Goal: Use online tool/utility: Utilize a website feature to perform a specific function

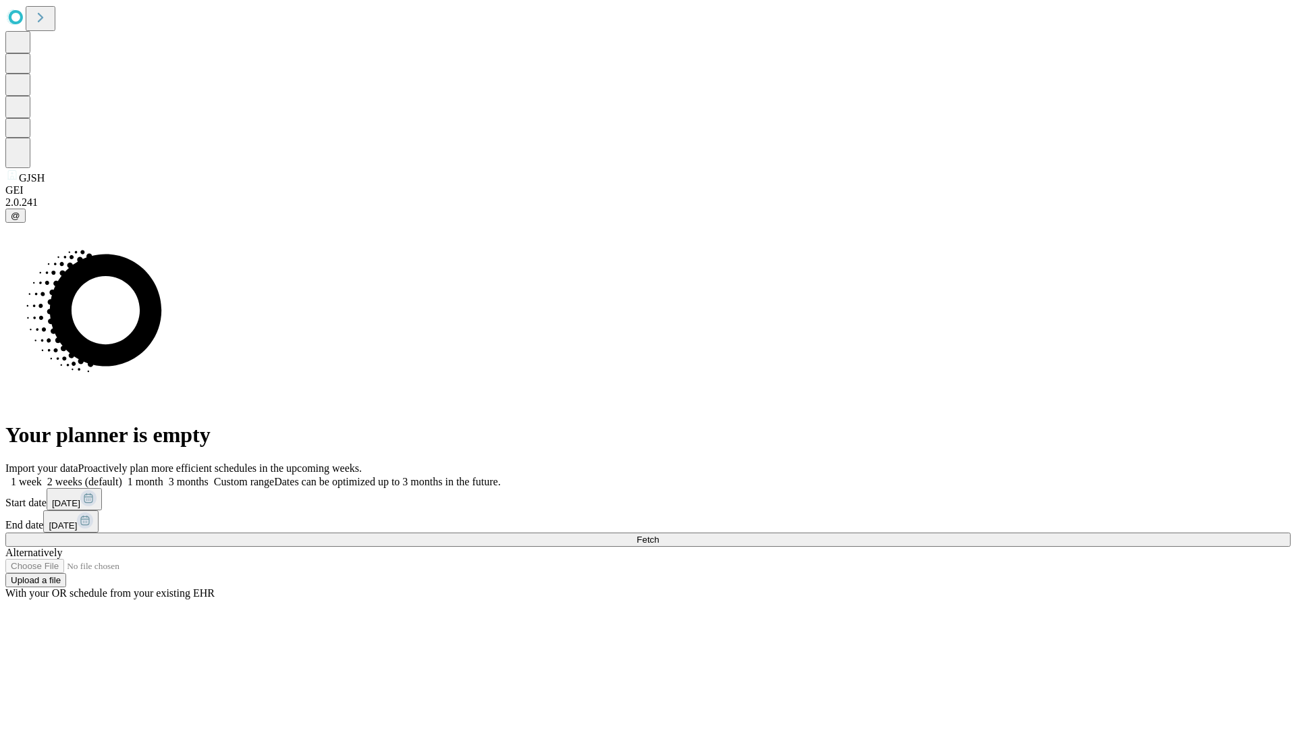
click at [659, 535] on span "Fetch" at bounding box center [647, 540] width 22 height 10
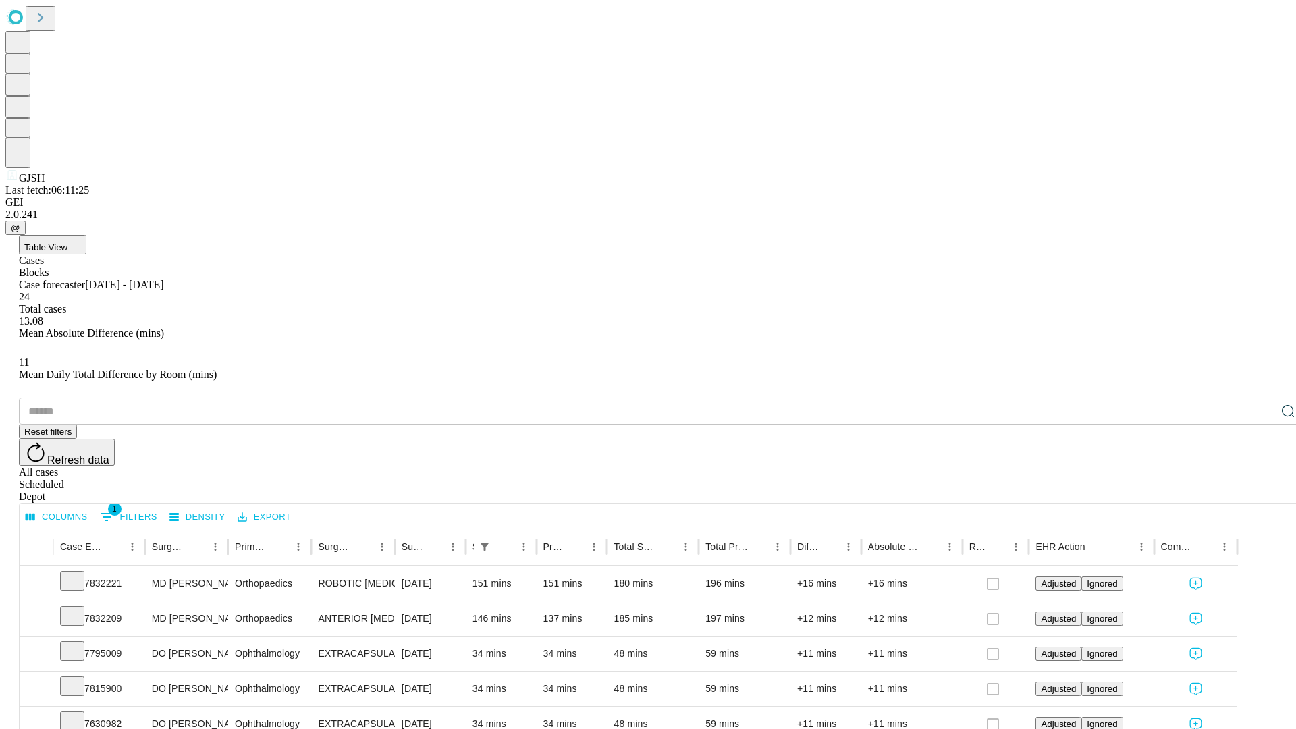
click at [67, 242] on span "Table View" at bounding box center [45, 247] width 43 height 10
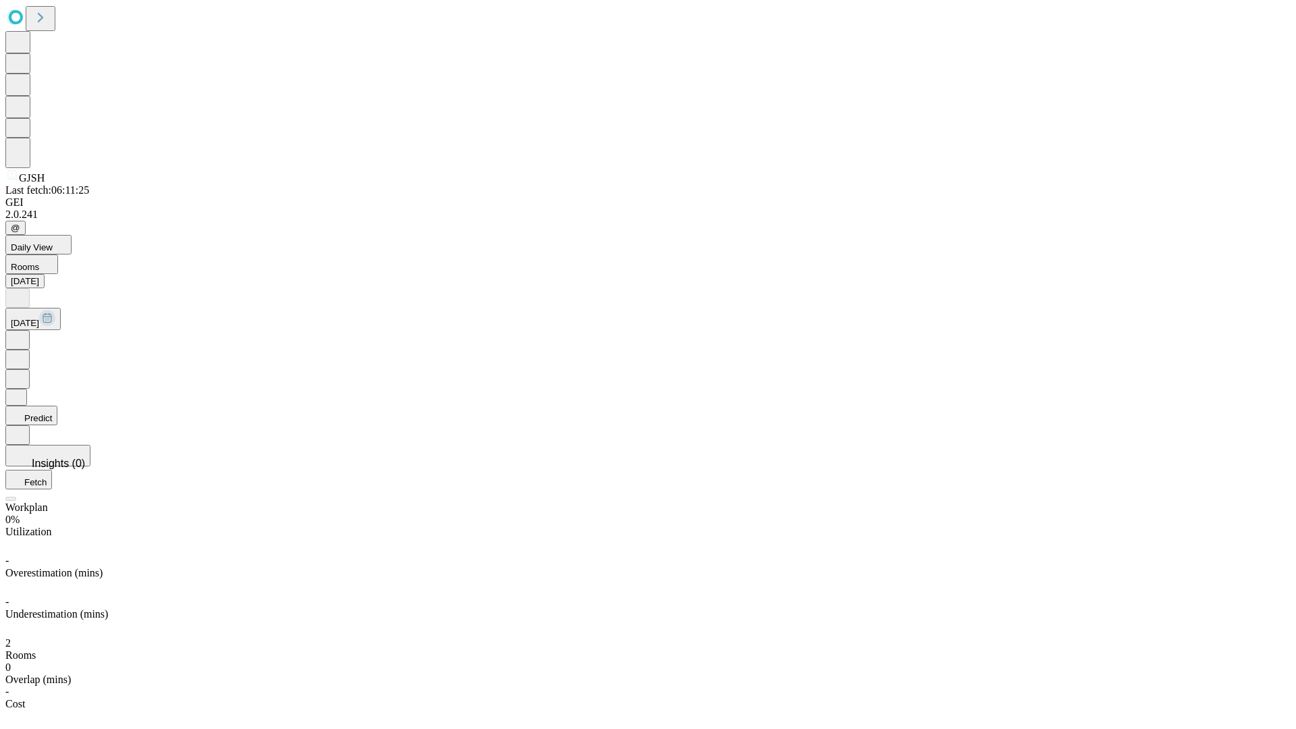
click at [57, 406] on button "Predict" at bounding box center [31, 416] width 52 height 20
